Goal: Transaction & Acquisition: Purchase product/service

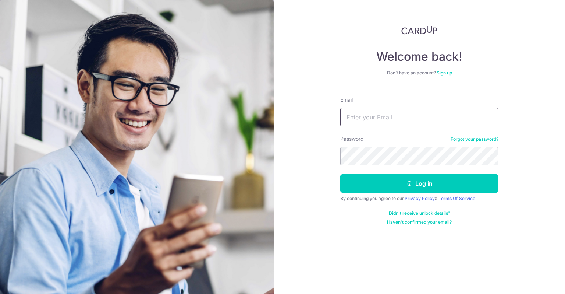
click at [367, 120] on input "Email" at bounding box center [419, 117] width 158 height 18
type input "[EMAIL_ADDRESS][DOMAIN_NAME]"
click at [340, 174] on button "Log in" at bounding box center [419, 183] width 158 height 18
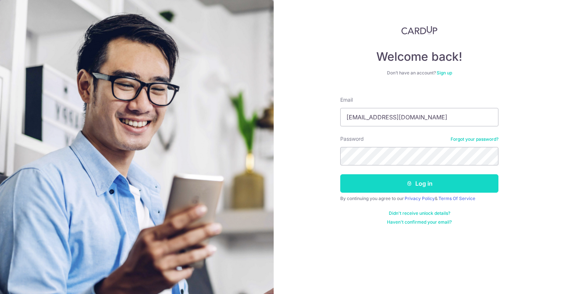
click at [399, 183] on button "Log in" at bounding box center [419, 183] width 158 height 18
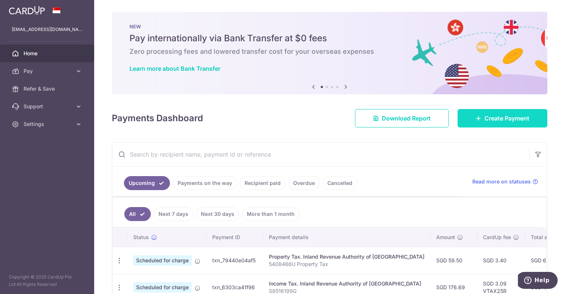
click at [487, 119] on span "Create Payment" at bounding box center [507, 118] width 45 height 9
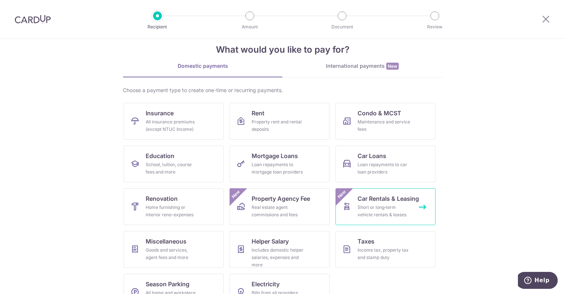
scroll to position [35, 0]
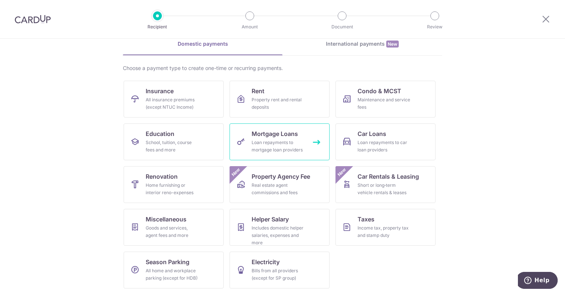
click at [279, 151] on div "Loan repayments to mortgage loan providers" at bounding box center [278, 146] width 53 height 15
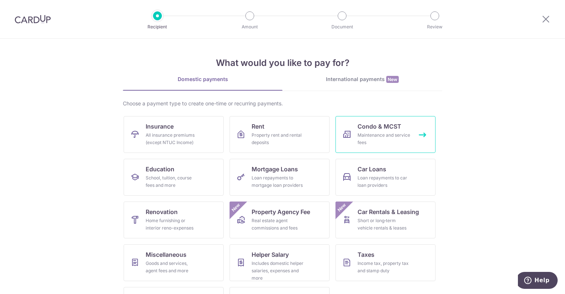
click at [380, 141] on div "Maintenance and service fees" at bounding box center [384, 138] width 53 height 15
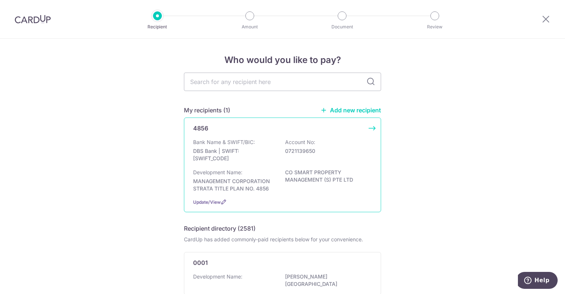
click at [359, 180] on p "MANAGEMENT CORPORATION STRATA TITLE PLAN NO. 4856 CO SMART PROPERTY MANAGEMENT …" at bounding box center [280, 181] width 174 height 24
click at [208, 202] on span "Update/View" at bounding box center [207, 202] width 28 height 6
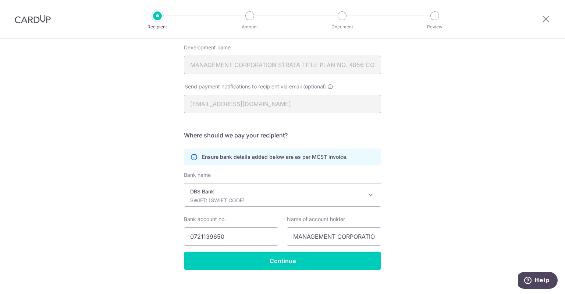
scroll to position [124, 0]
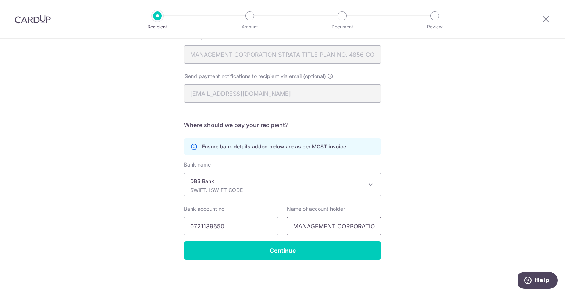
click at [319, 226] on input "MANAGEMENT CORPORATION STRATA TITLE PLAN NO. 4856" at bounding box center [334, 226] width 94 height 18
drag, startPoint x: 298, startPoint y: 228, endPoint x: 443, endPoint y: 230, distance: 145.0
click at [443, 230] on div "Recipient Details Your recipient does not need a CardUp account to receive your…" at bounding box center [282, 104] width 565 height 379
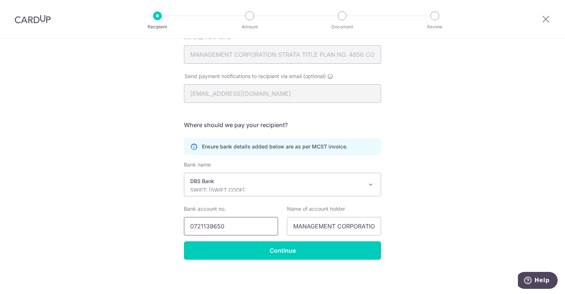
click at [235, 226] on input "0721139650" at bounding box center [231, 226] width 94 height 18
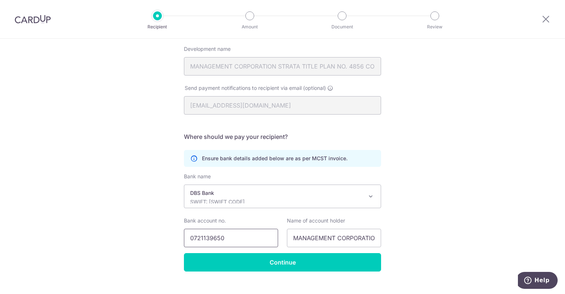
scroll to position [124, 0]
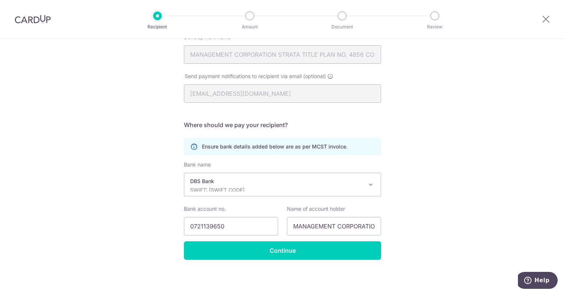
click at [325, 179] on p "DBS Bank" at bounding box center [276, 180] width 173 height 7
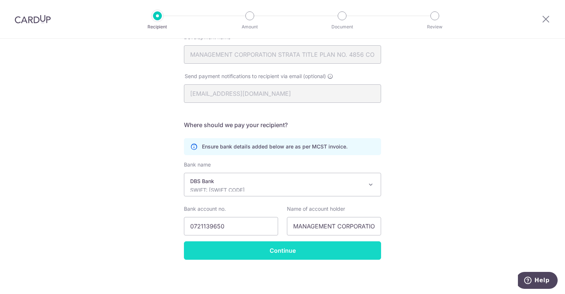
click at [299, 245] on input "Continue" at bounding box center [282, 250] width 197 height 18
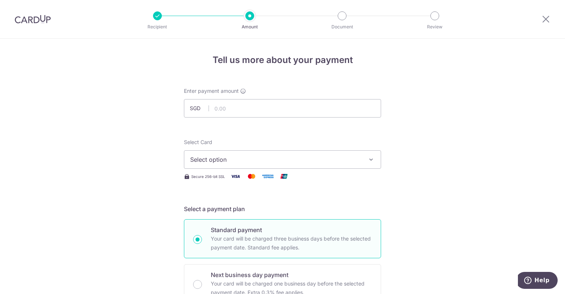
click at [258, 160] on span "Select option" at bounding box center [275, 159] width 171 height 9
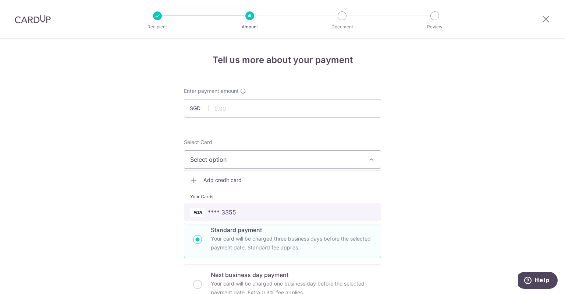
click at [244, 213] on span "**** 3355" at bounding box center [282, 212] width 185 height 9
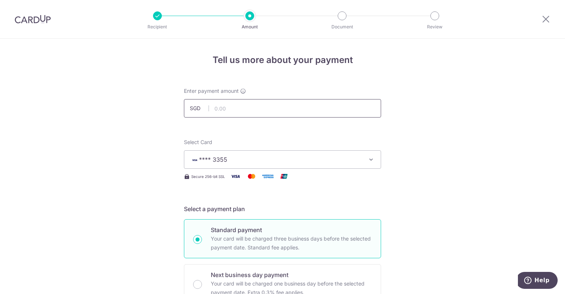
click at [248, 107] on input "text" at bounding box center [282, 108] width 197 height 18
type input "922.14"
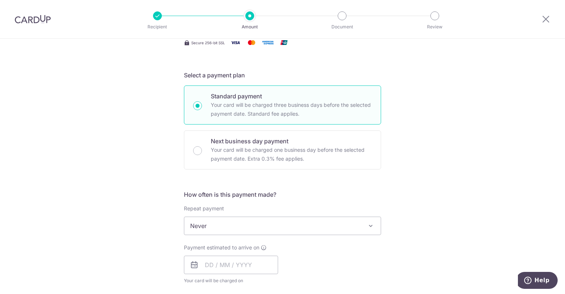
scroll to position [147, 0]
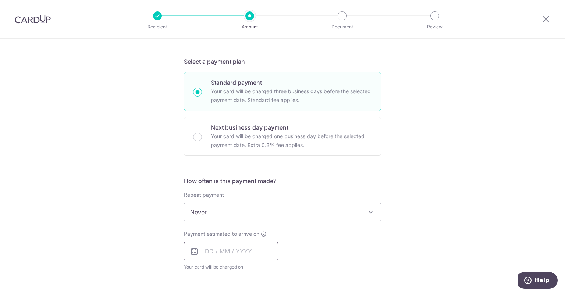
click at [207, 249] on input "text" at bounding box center [231, 251] width 94 height 18
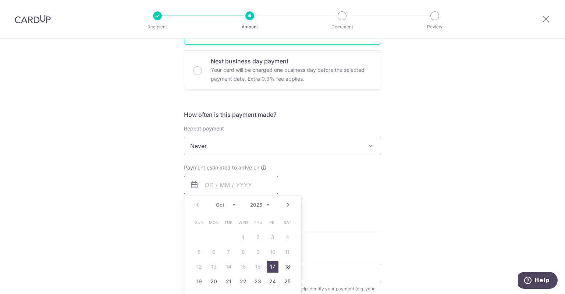
scroll to position [221, 0]
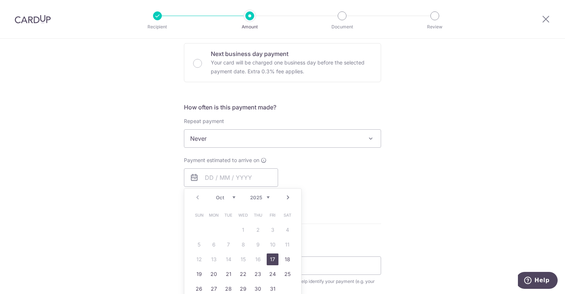
drag, startPoint x: 270, startPoint y: 256, endPoint x: 414, endPoint y: 234, distance: 145.7
click at [270, 256] on link "17" at bounding box center [273, 259] width 12 height 12
type input "[DATE]"
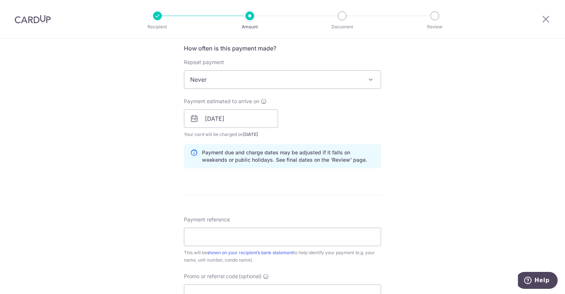
scroll to position [294, 0]
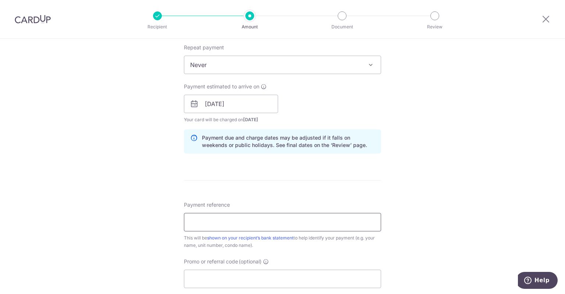
click at [222, 216] on input "Payment reference" at bounding box center [282, 222] width 197 height 18
type input "[PHONE_NUMBER]"
click at [365, 213] on input "[PHONE_NUMBER]" at bounding box center [282, 222] width 197 height 18
click at [479, 197] on div "Tell us more about your payment Enter payment amount SGD 922.14 922.14 Select C…" at bounding box center [282, 92] width 565 height 696
click at [442, 202] on div "Tell us more about your payment Enter payment amount SGD 922.14 922.14 Select C…" at bounding box center [282, 92] width 565 height 696
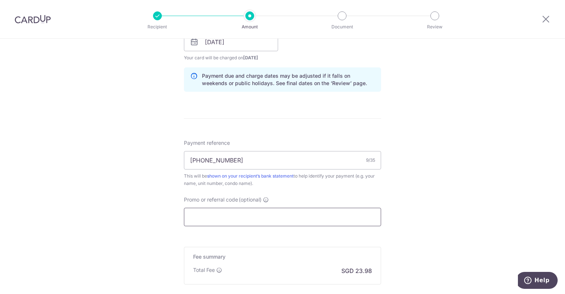
scroll to position [368, 0]
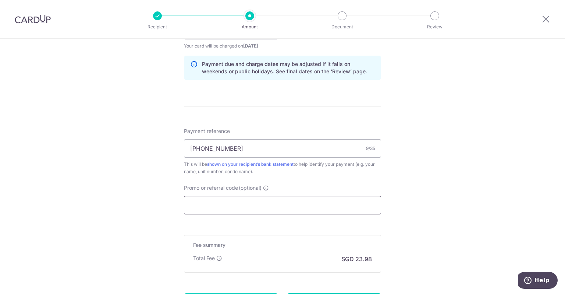
click at [263, 204] on input "Promo or referral code (optional)" at bounding box center [282, 205] width 197 height 18
paste input "OFF225"
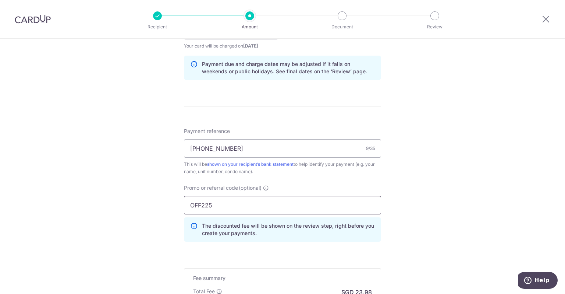
type input "OFF225"
click at [441, 195] on div "Tell us more about your payment Enter payment amount SGD 922.14 922.14 Select C…" at bounding box center [282, 35] width 565 height 729
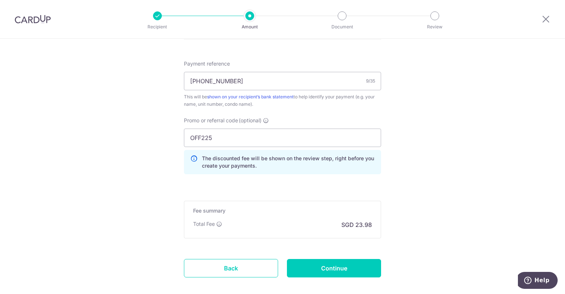
scroll to position [442, 0]
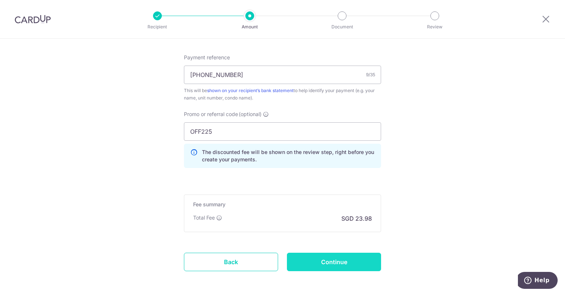
click at [342, 259] on input "Continue" at bounding box center [334, 261] width 94 height 18
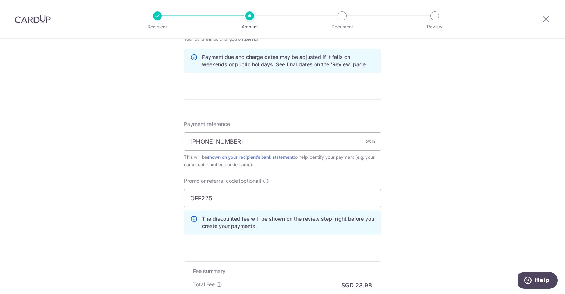
scroll to position [473, 0]
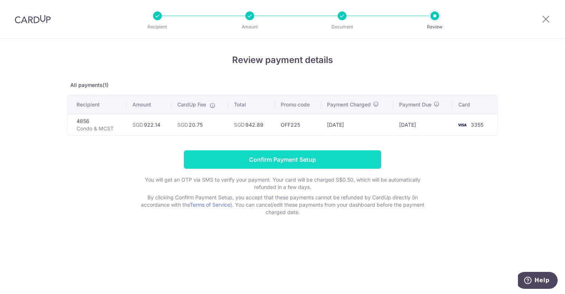
click at [335, 157] on input "Confirm Payment Setup" at bounding box center [282, 159] width 197 height 18
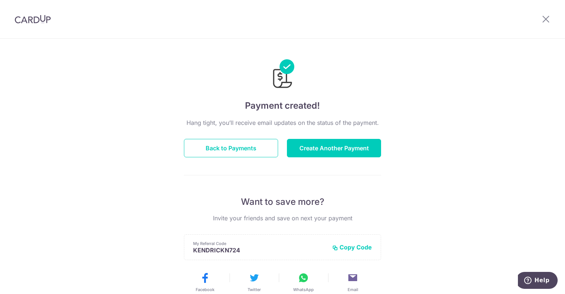
click at [520, 92] on div "Payment created! Hang tight, you’ll receive email updates on the status of the …" at bounding box center [282, 235] width 565 height 393
click at [244, 146] on button "Back to Payments" at bounding box center [231, 148] width 94 height 18
